Goal: Task Accomplishment & Management: Complete application form

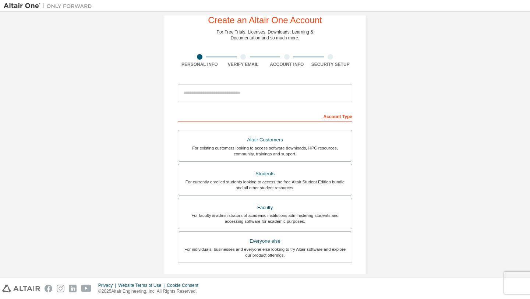
scroll to position [30, 0]
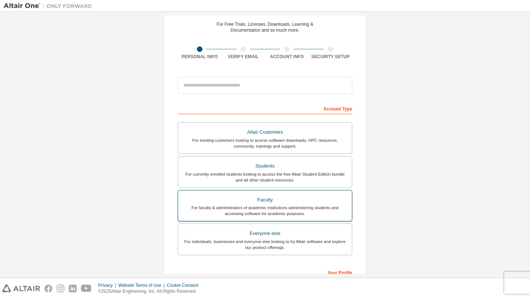
click at [281, 215] on div "For faculty & administrators of academic institutions administering students an…" at bounding box center [264, 211] width 165 height 12
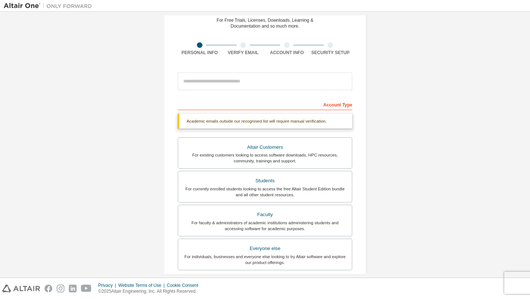
scroll to position [36, 0]
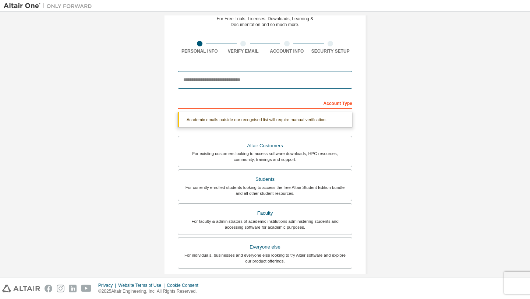
click at [266, 86] on input "email" at bounding box center [265, 80] width 174 height 18
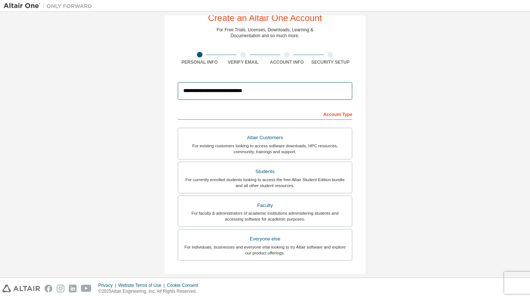
scroll to position [0, 0]
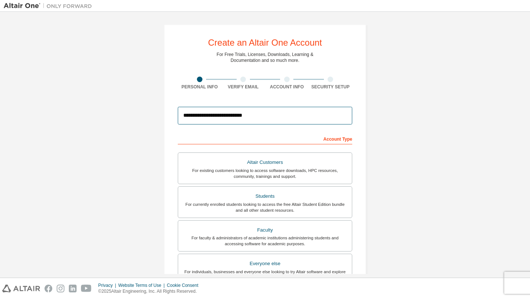
type input "**********"
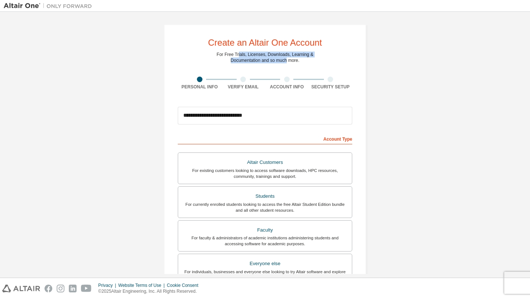
drag, startPoint x: 235, startPoint y: 56, endPoint x: 284, endPoint y: 61, distance: 49.6
click at [285, 61] on div "For Free Trials, Licenses, Downloads, Learning & Documentation and so much more." at bounding box center [265, 58] width 97 height 12
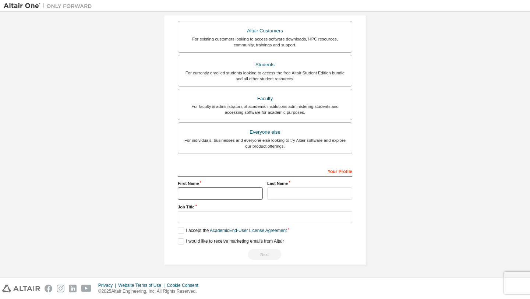
click at [244, 196] on input "text" at bounding box center [220, 193] width 85 height 12
type input "********"
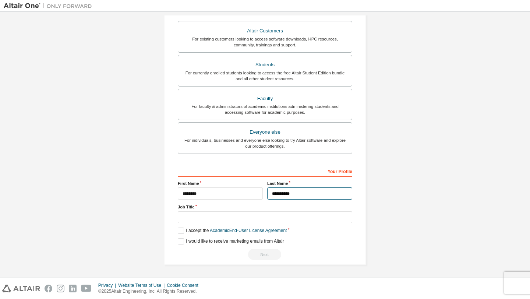
type input "**********"
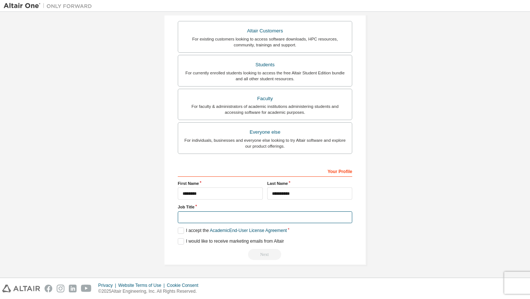
click at [202, 220] on input "text" at bounding box center [265, 217] width 174 height 12
type input "********"
click at [194, 229] on label "I accept the Academic End-User License Agreement" at bounding box center [232, 230] width 109 height 6
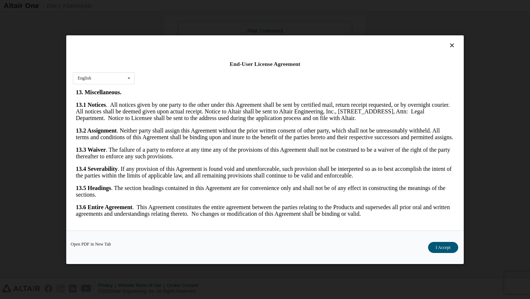
scroll to position [1, 0]
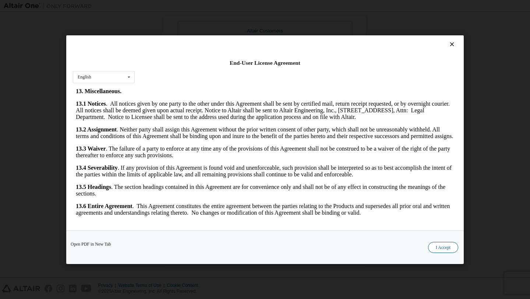
click at [443, 242] on button "I Accept" at bounding box center [443, 246] width 30 height 11
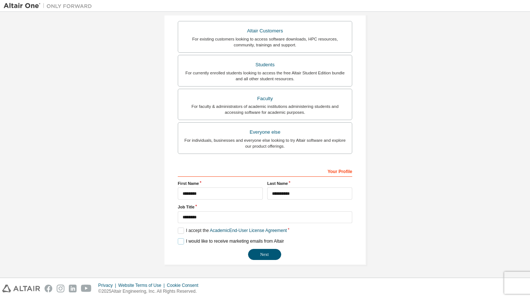
click at [215, 242] on label "I would like to receive marketing emails from Altair" at bounding box center [231, 241] width 106 height 6
click at [213, 242] on label "I would like to receive marketing emails from Altair" at bounding box center [231, 241] width 106 height 6
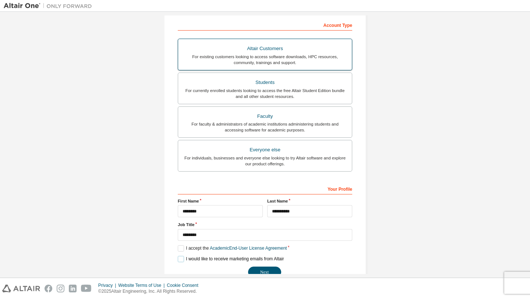
scroll to position [131, 0]
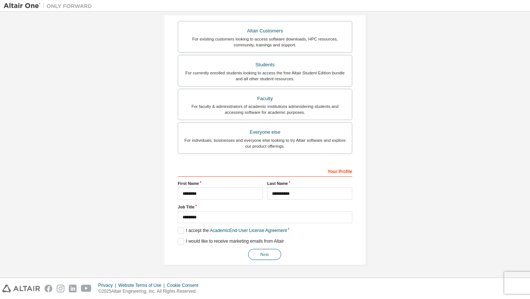
click at [263, 255] on button "Next" at bounding box center [264, 254] width 33 height 11
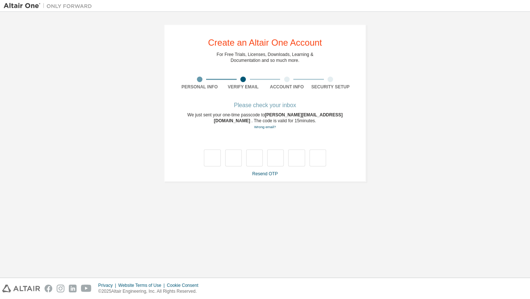
type input "*"
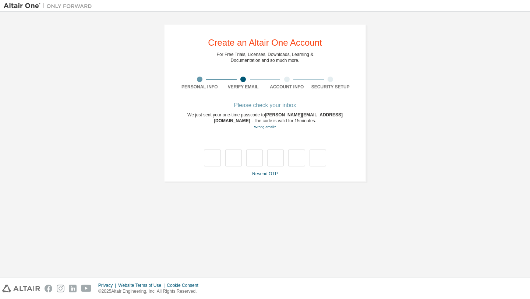
type input "*"
